Goal: Information Seeking & Learning: Find specific fact

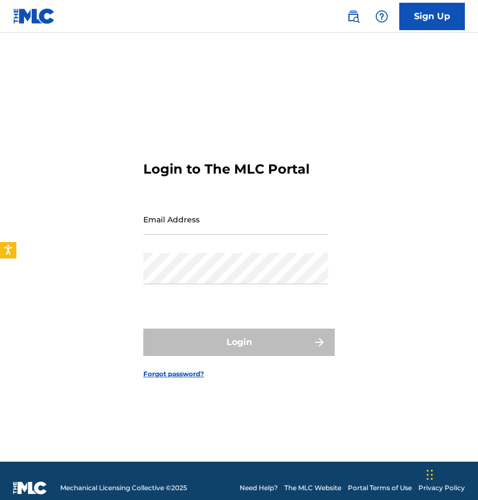
click at [348, 14] on img at bounding box center [353, 16] width 13 height 13
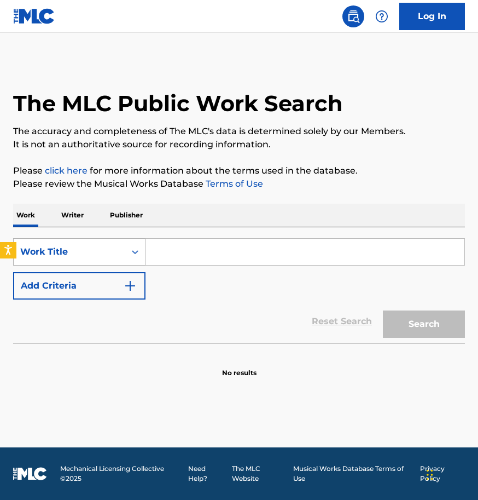
click at [88, 246] on div "Work Title" at bounding box center [69, 251] width 99 height 13
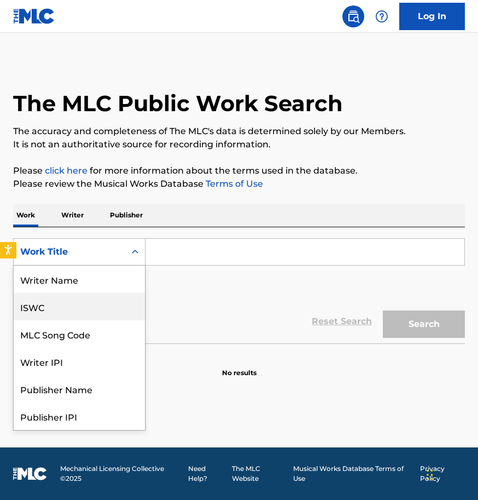
scroll to position [8, 0]
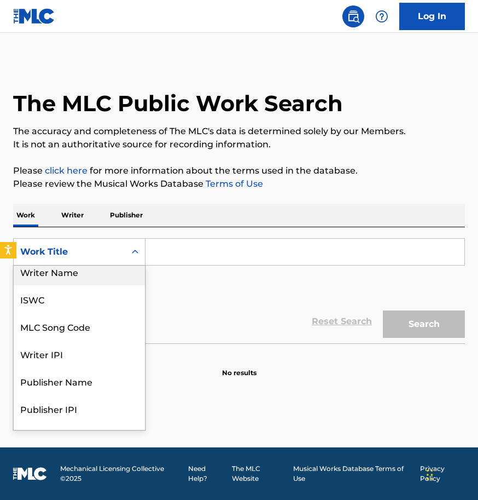
click at [85, 271] on div "Writer Name" at bounding box center [79, 271] width 131 height 27
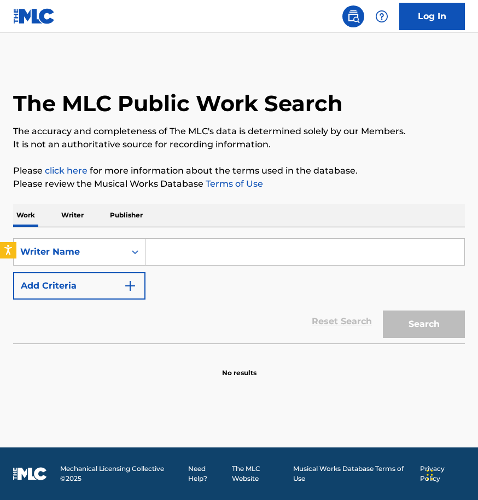
click at [207, 254] on input "Search Form" at bounding box center [305, 252] width 319 height 26
paste input "[PERSON_NAME]"
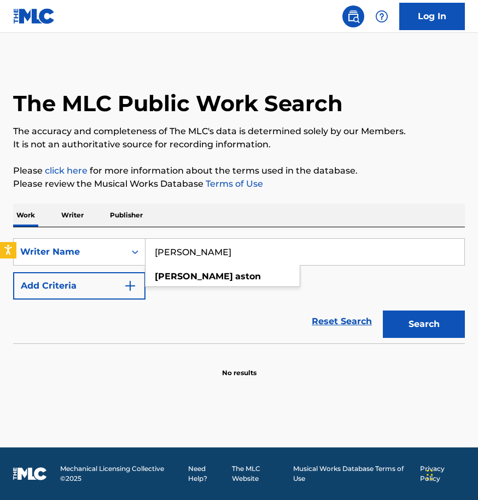
type input "[PERSON_NAME]"
click at [412, 323] on button "Search" at bounding box center [424, 323] width 82 height 27
